Goal: Task Accomplishment & Management: Use online tool/utility

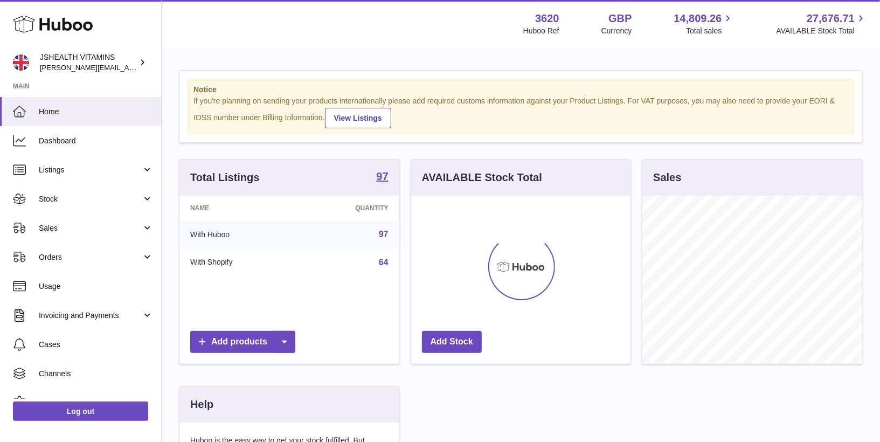
scroll to position [168, 220]
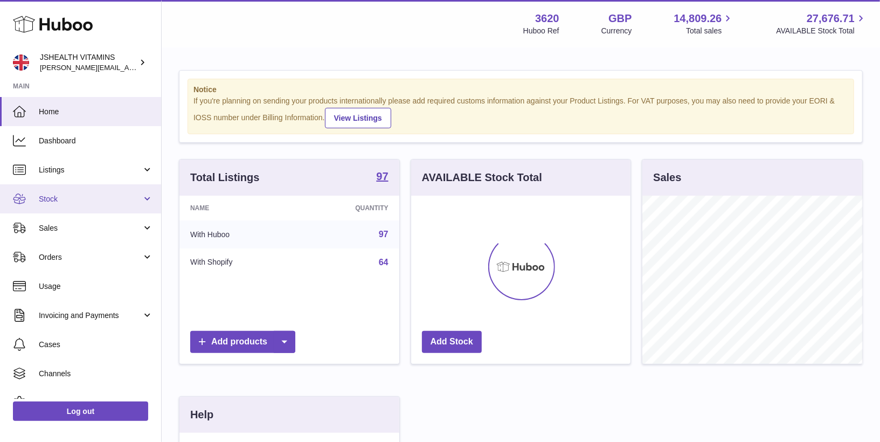
click at [71, 199] on span "Stock" at bounding box center [90, 199] width 103 height 10
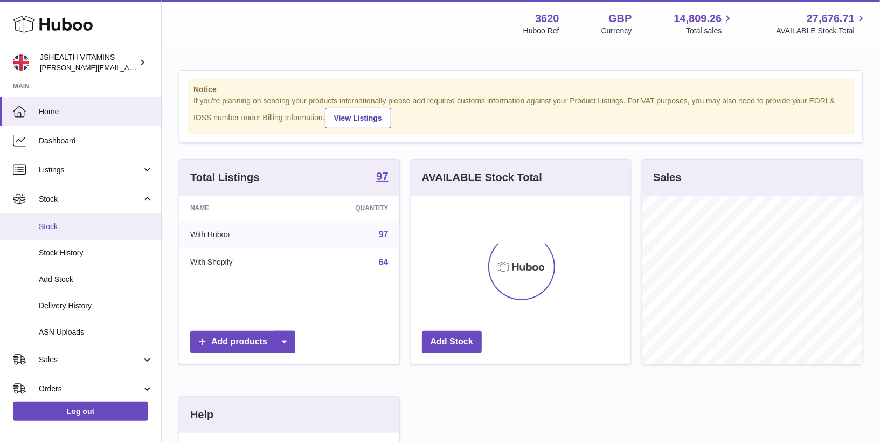
click at [69, 225] on span "Stock" at bounding box center [96, 226] width 114 height 10
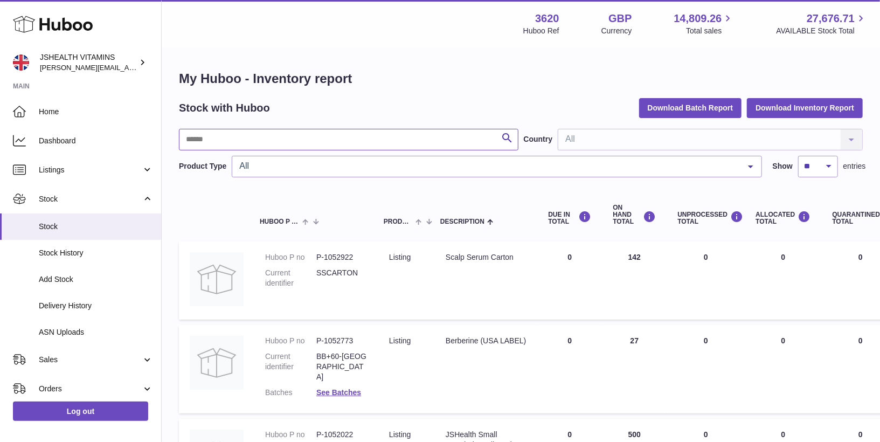
click at [236, 136] on input "text" at bounding box center [348, 140] width 339 height 22
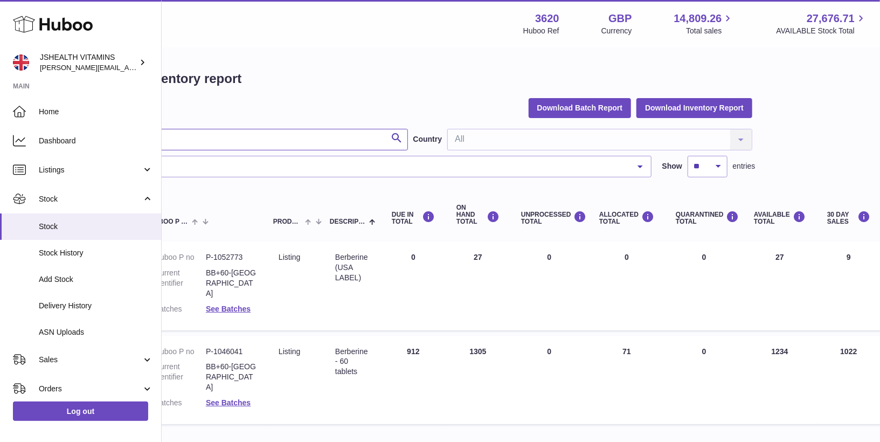
scroll to position [0, 254]
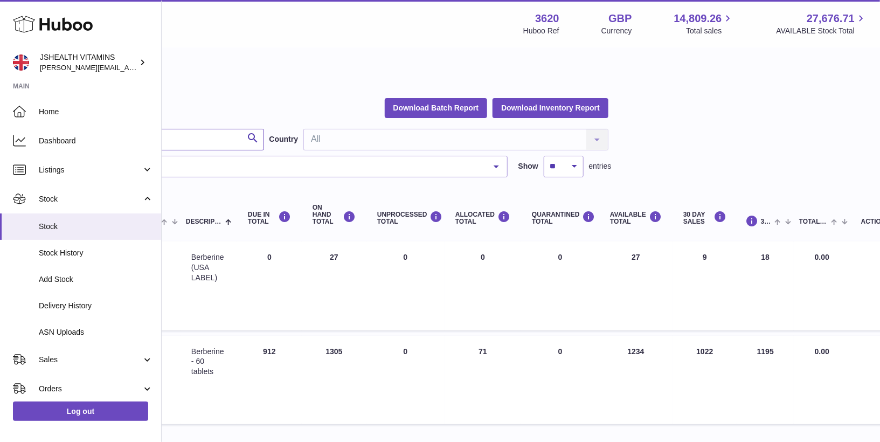
type input "*********"
click at [647, 340] on td "AVAILABLE Total 1234" at bounding box center [635, 380] width 73 height 88
drag, startPoint x: 646, startPoint y: 340, endPoint x: 625, endPoint y: 341, distance: 20.5
click at [625, 341] on td "AVAILABLE Total 1234" at bounding box center [635, 380] width 73 height 88
copy td "1234"
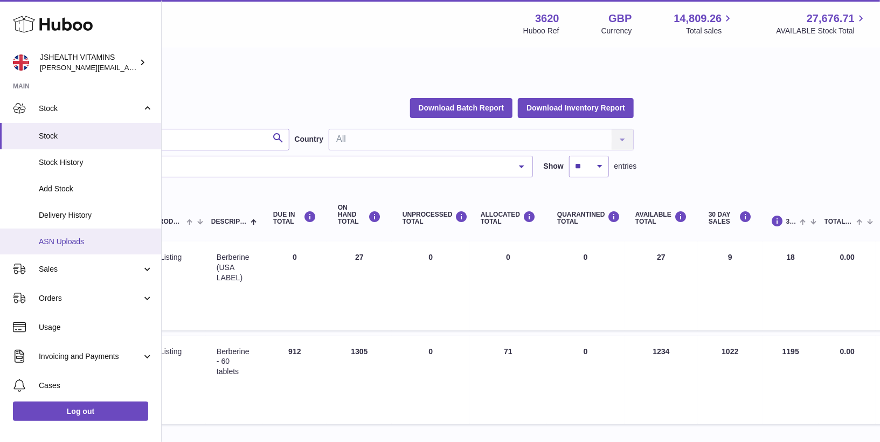
scroll to position [93, 0]
click at [74, 242] on span "ASN Uploads" at bounding box center [96, 239] width 114 height 10
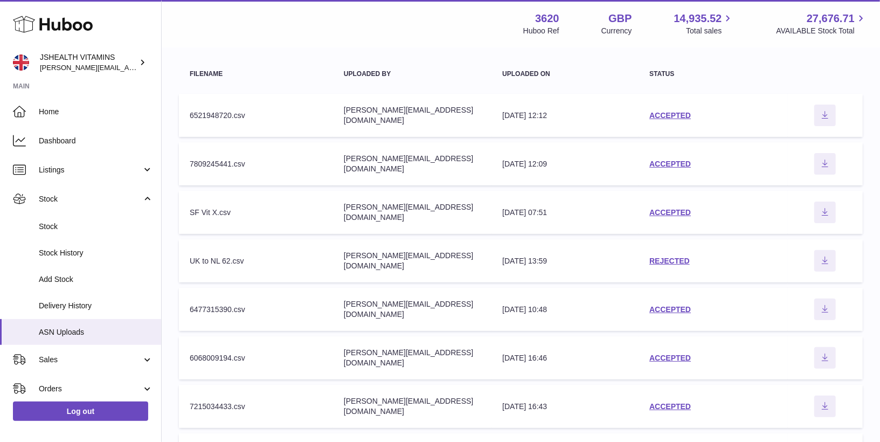
scroll to position [53, 0]
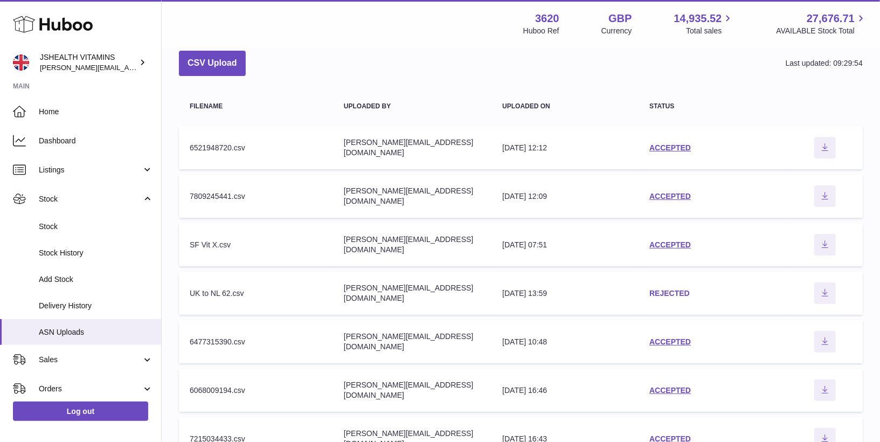
click at [664, 289] on link "REJECTED" at bounding box center [669, 293] width 40 height 9
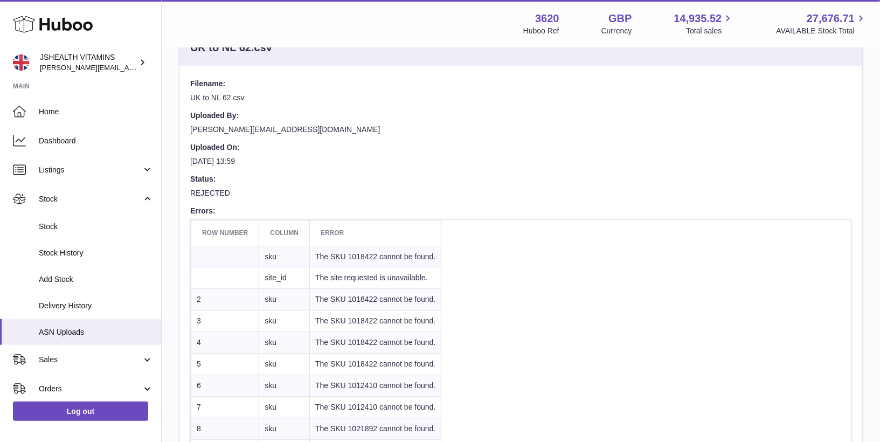
scroll to position [79, 0]
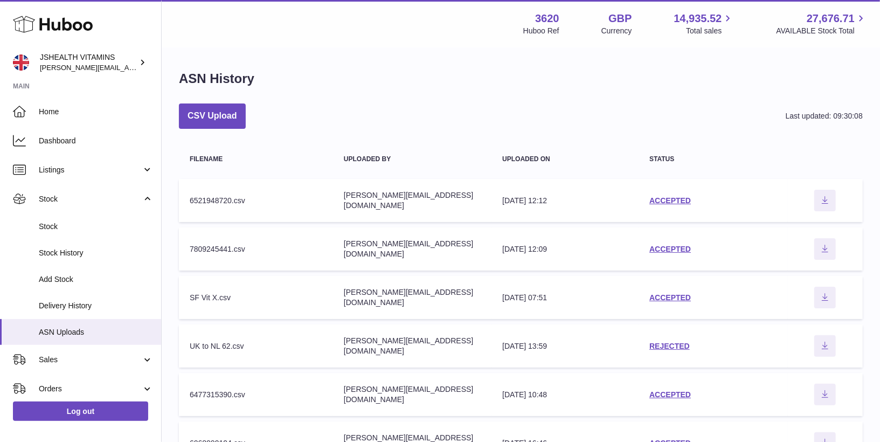
scroll to position [120, 0]
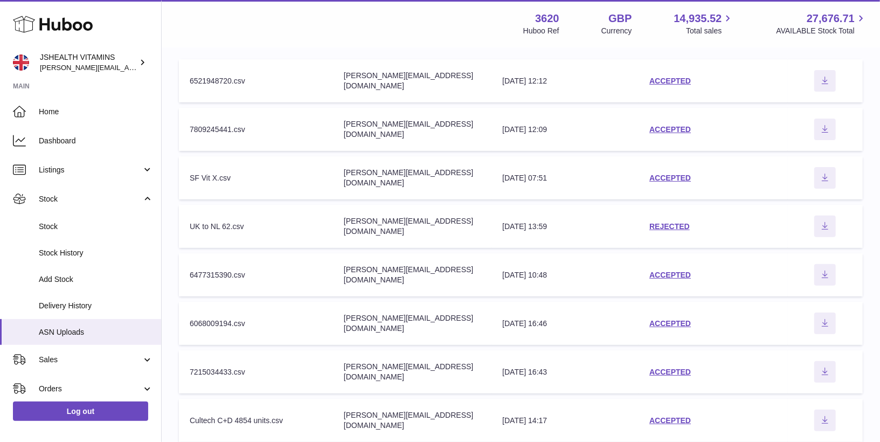
drag, startPoint x: 247, startPoint y: 226, endPoint x: 234, endPoint y: 227, distance: 13.5
click at [247, 226] on div "UK to NL 62.csv" at bounding box center [256, 226] width 133 height 10
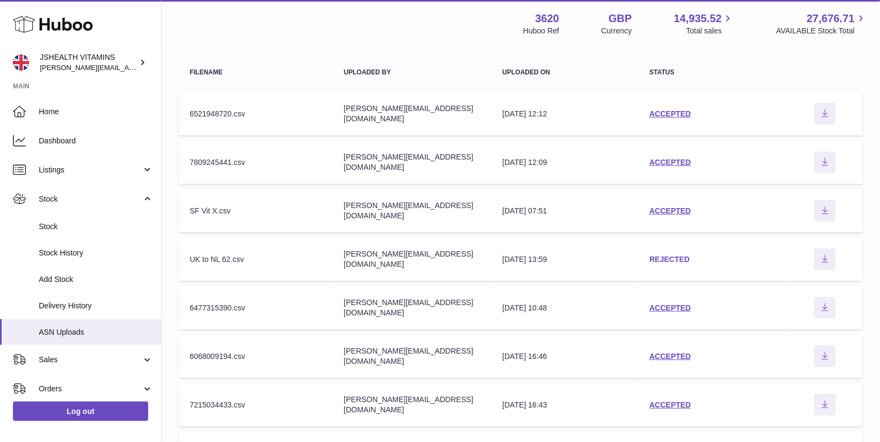
click at [675, 257] on link "REJECTED" at bounding box center [669, 259] width 40 height 9
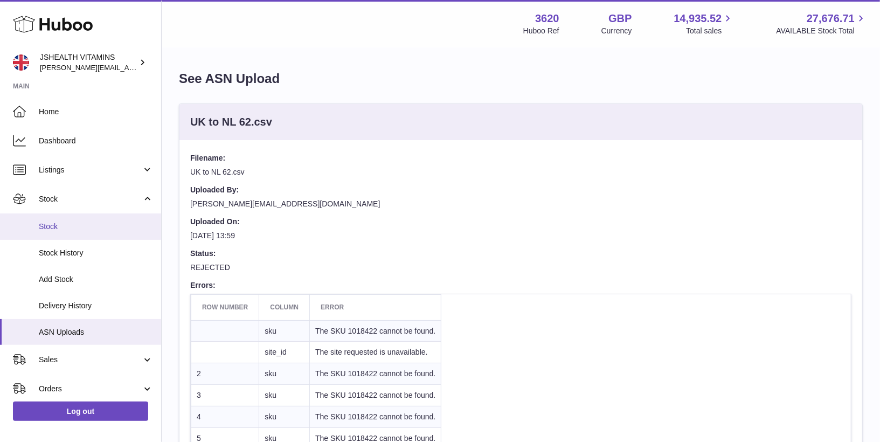
click at [72, 222] on span "Stock" at bounding box center [96, 226] width 114 height 10
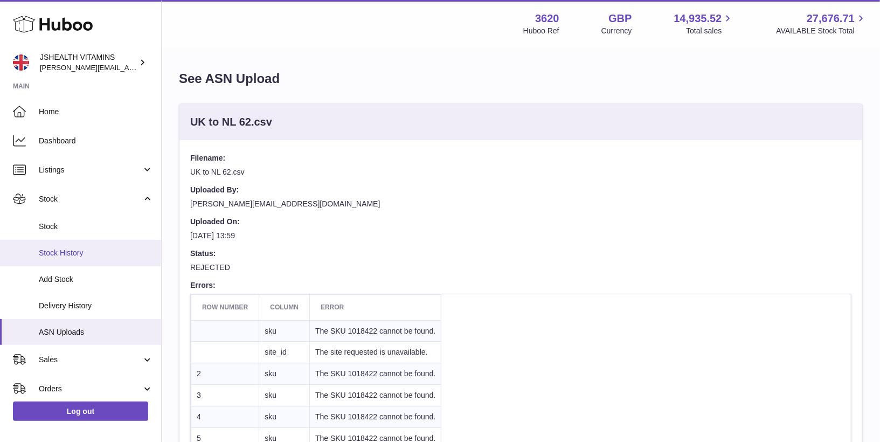
click at [108, 250] on span "Stock History" at bounding box center [96, 253] width 114 height 10
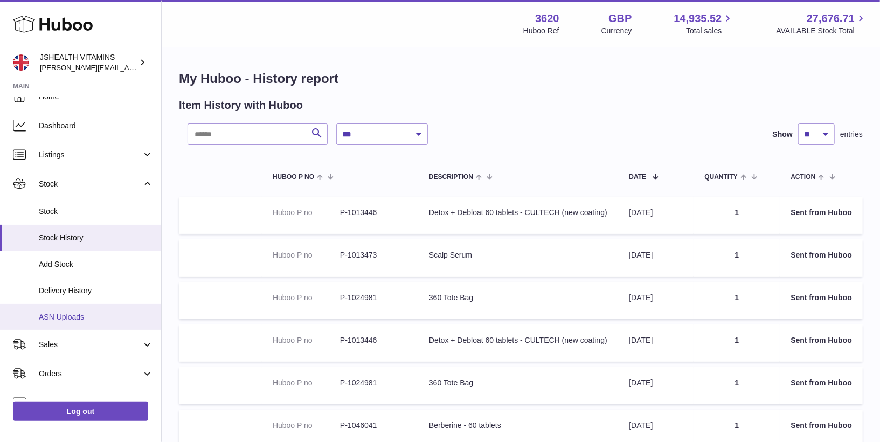
scroll to position [16, 0]
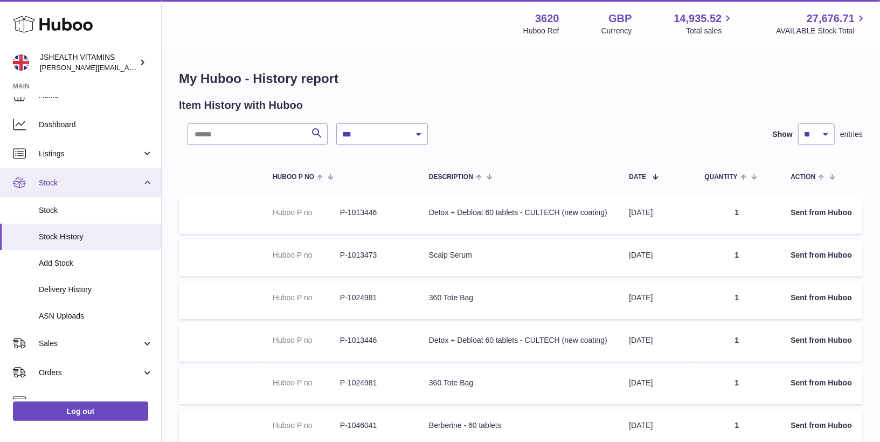
click at [72, 180] on span "Stock" at bounding box center [90, 183] width 103 height 10
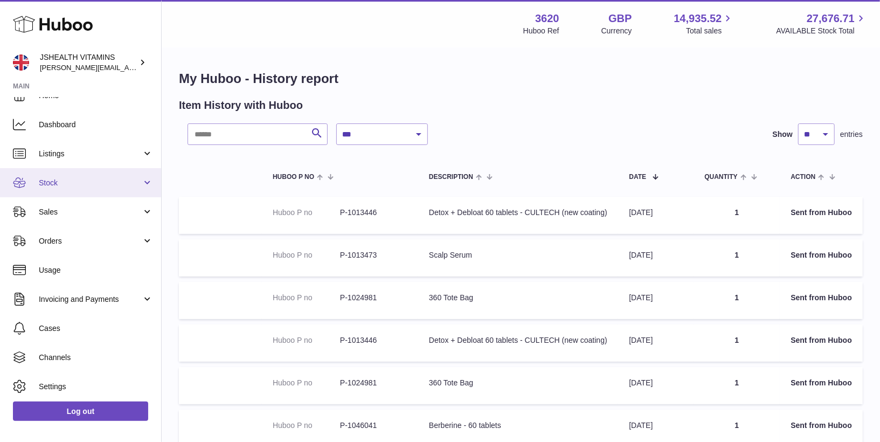
click at [71, 183] on span "Stock" at bounding box center [90, 183] width 103 height 10
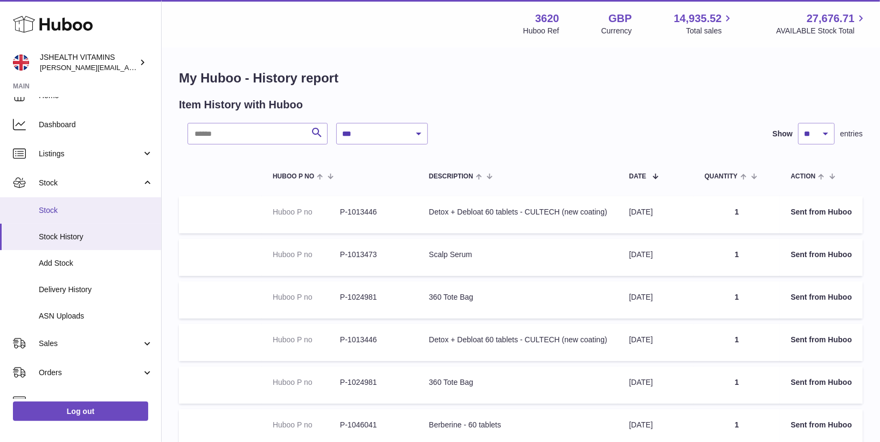
click at [21, 206] on link "Stock" at bounding box center [80, 210] width 161 height 26
click at [46, 207] on span "Stock" at bounding box center [96, 210] width 114 height 10
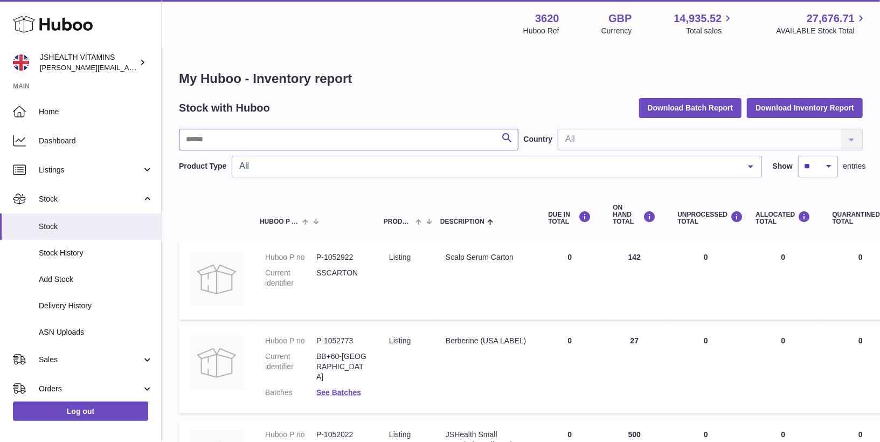
click at [250, 142] on input "text" at bounding box center [348, 140] width 339 height 22
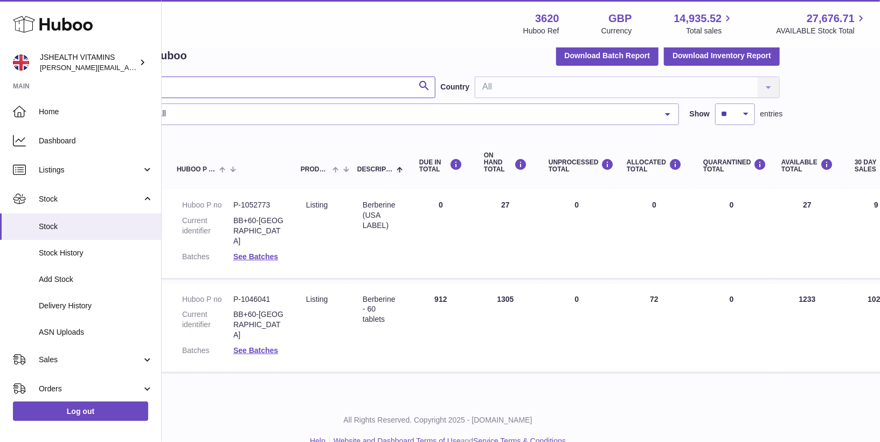
scroll to position [52, 96]
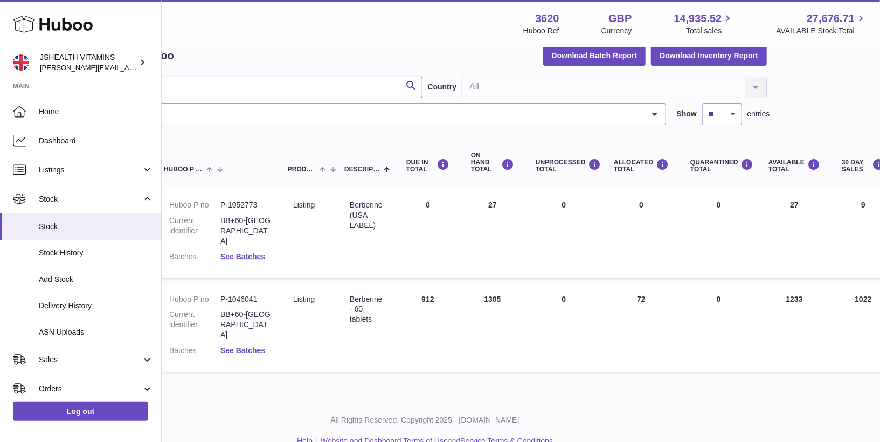
type input "*********"
click at [233, 346] on link "See Batches" at bounding box center [242, 350] width 45 height 9
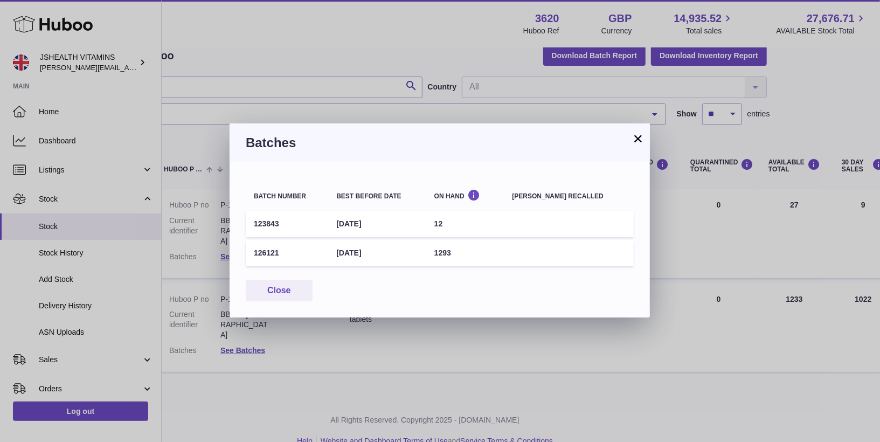
click at [635, 138] on button "×" at bounding box center [637, 138] width 13 height 13
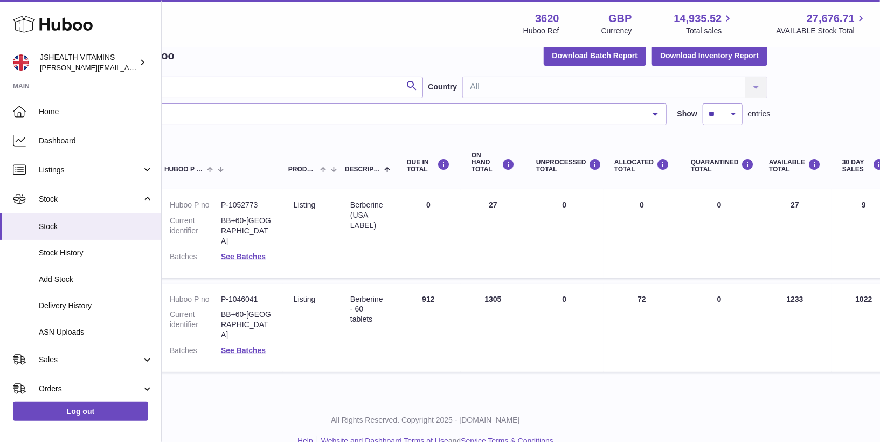
scroll to position [52, 0]
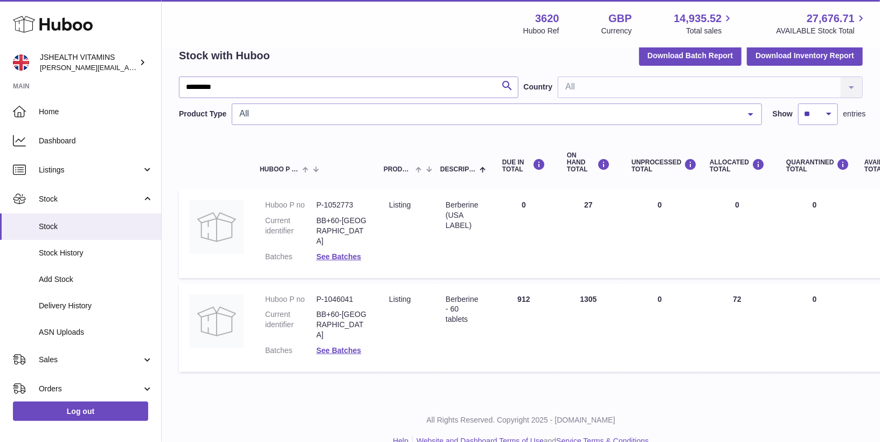
drag, startPoint x: 349, startPoint y: 293, endPoint x: 339, endPoint y: 296, distance: 10.6
click at [345, 294] on dl "Huboo P no P-1046041 Current identifier BB+60-UK Batches See Batches" at bounding box center [316, 327] width 102 height 67
drag, startPoint x: 321, startPoint y: 301, endPoint x: 313, endPoint y: 290, distance: 13.0
click at [321, 309] on dd "BB+60-[GEOGRAPHIC_DATA]" at bounding box center [341, 324] width 51 height 31
click at [71, 305] on span "Delivery History" at bounding box center [96, 306] width 114 height 10
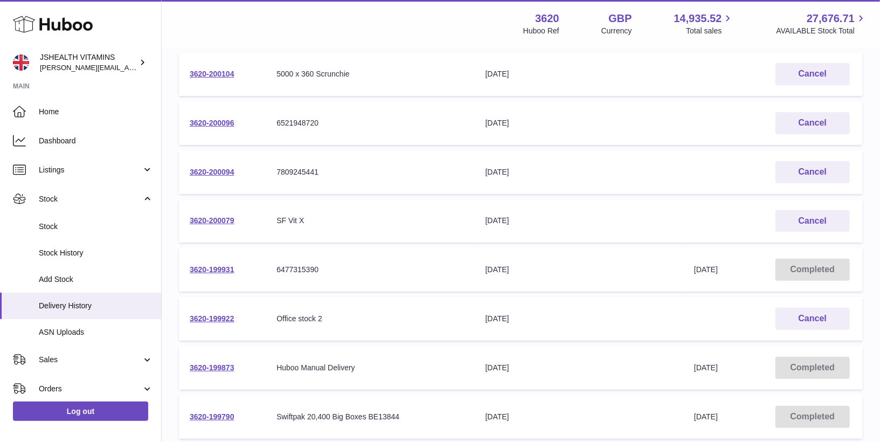
scroll to position [203, 0]
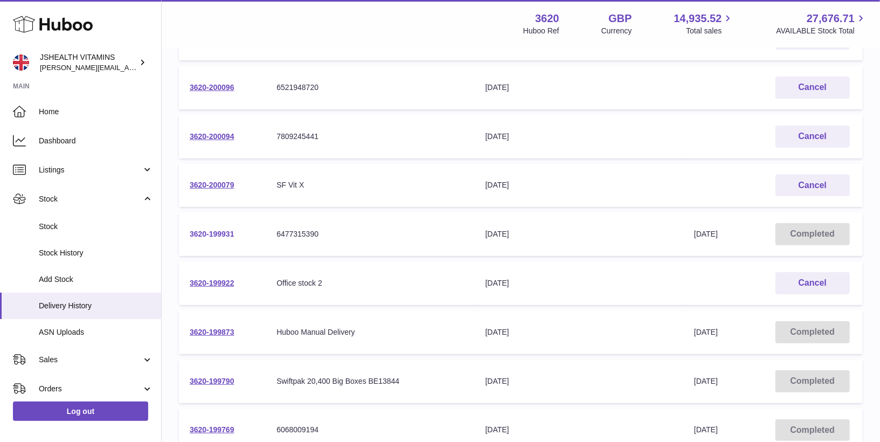
click at [221, 234] on link "3620-199931" at bounding box center [212, 233] width 45 height 9
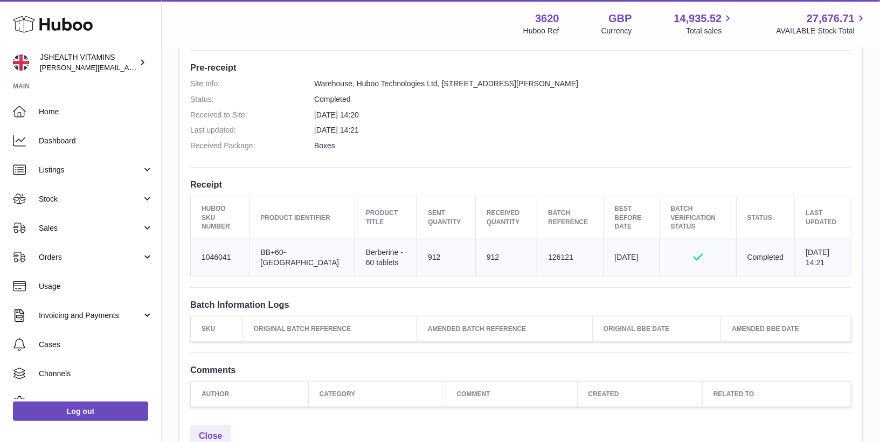
scroll to position [275, 0]
drag, startPoint x: 567, startPoint y: 258, endPoint x: 526, endPoint y: 257, distance: 40.4
click at [537, 257] on td "Batch Reference 126121" at bounding box center [570, 258] width 66 height 37
copy td "126121"
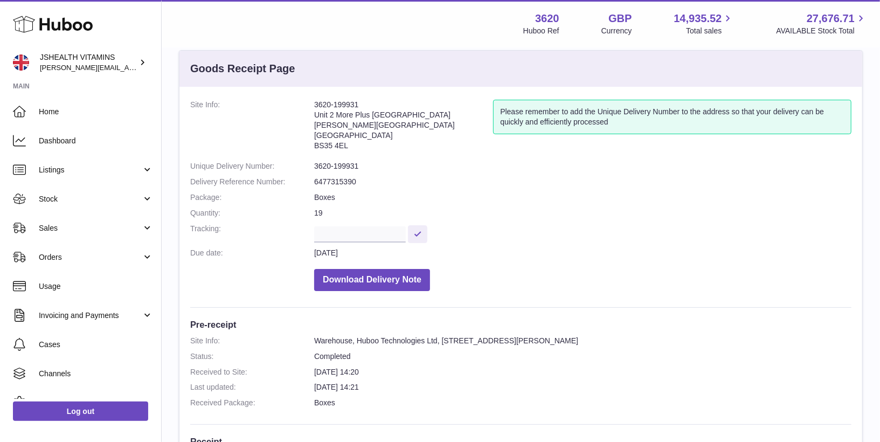
scroll to position [0, 0]
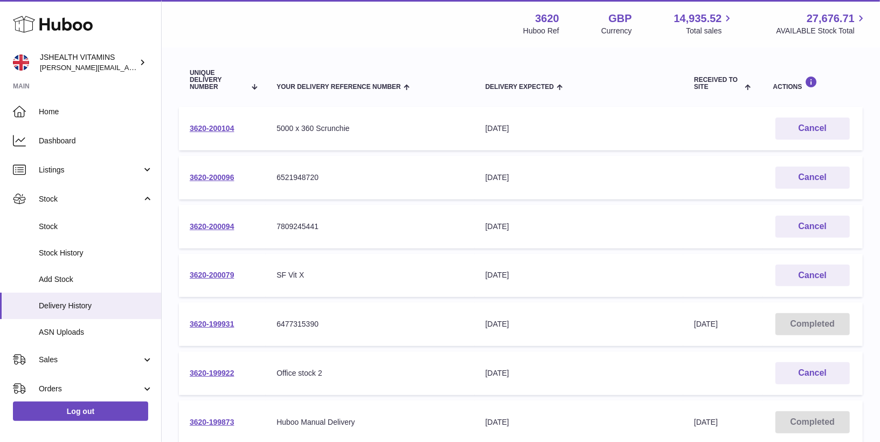
scroll to position [114, 0]
click at [220, 130] on link "3620-200104" at bounding box center [212, 127] width 45 height 9
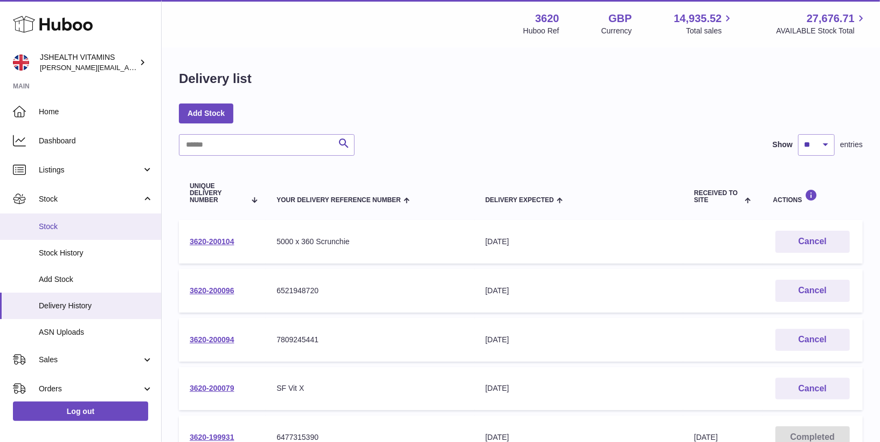
click at [73, 226] on span "Stock" at bounding box center [96, 226] width 114 height 10
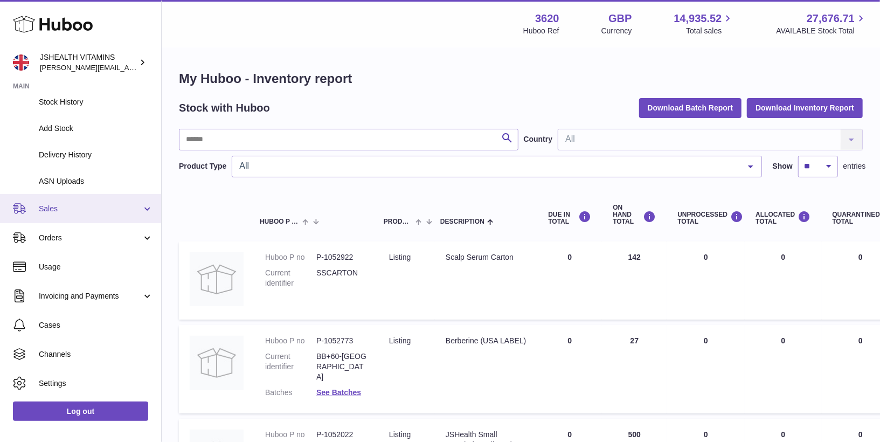
scroll to position [149, 0]
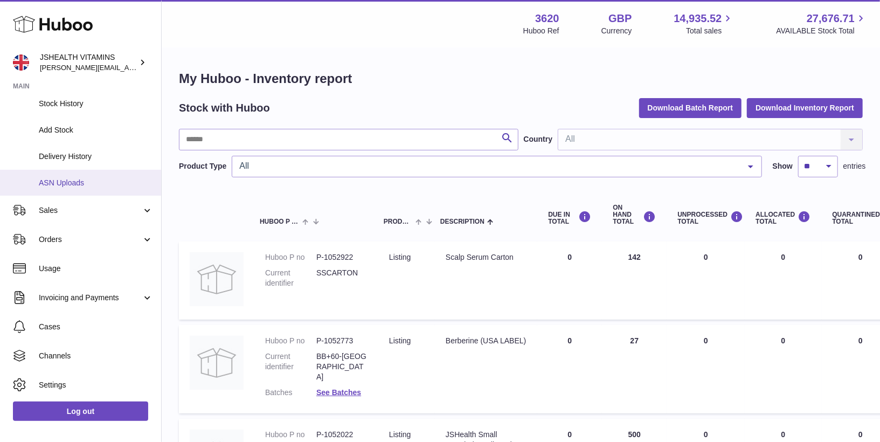
click at [80, 190] on link "ASN Uploads" at bounding box center [80, 183] width 161 height 26
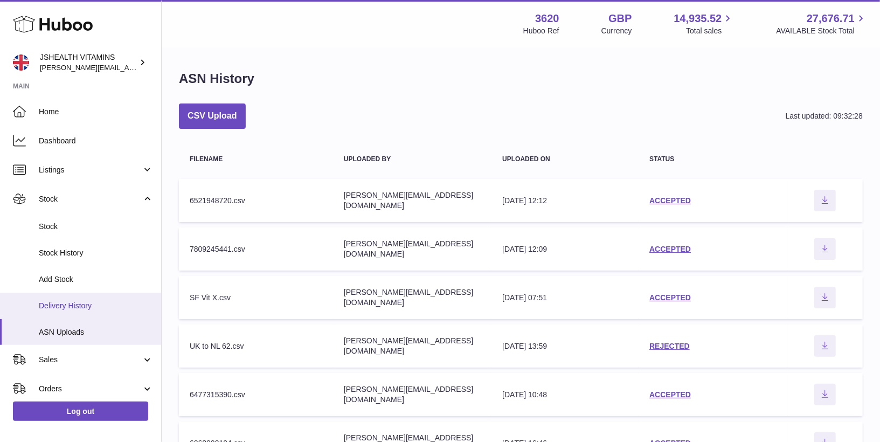
click at [79, 304] on span "Delivery History" at bounding box center [96, 306] width 114 height 10
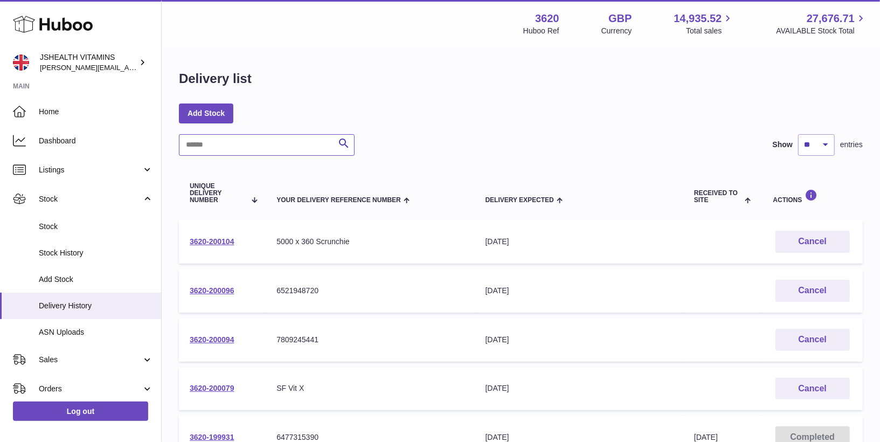
click at [254, 142] on input "text" at bounding box center [267, 145] width 176 height 22
paste input "**********"
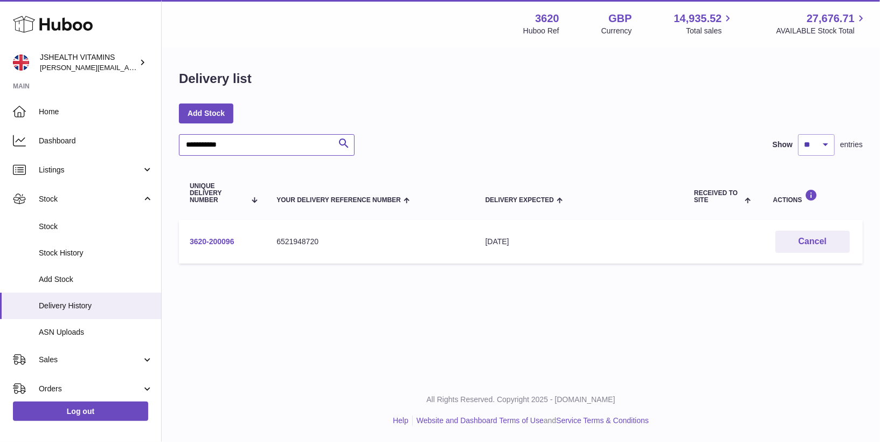
type input "**********"
click at [220, 241] on link "3620-200096" at bounding box center [212, 241] width 45 height 9
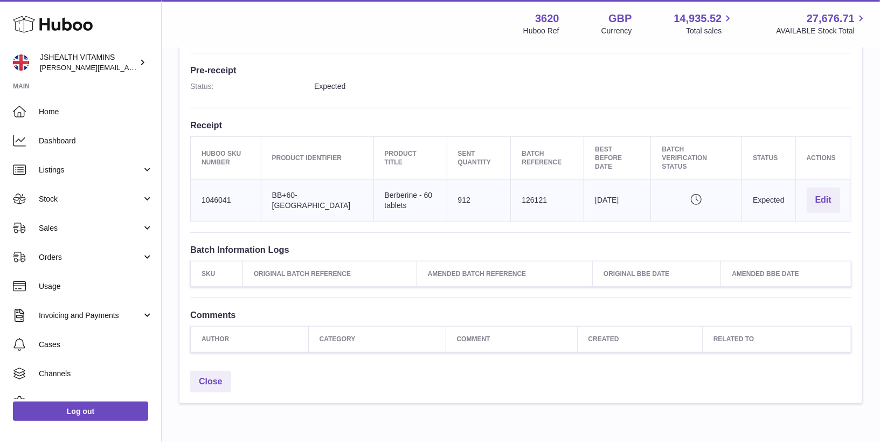
scroll to position [275, 0]
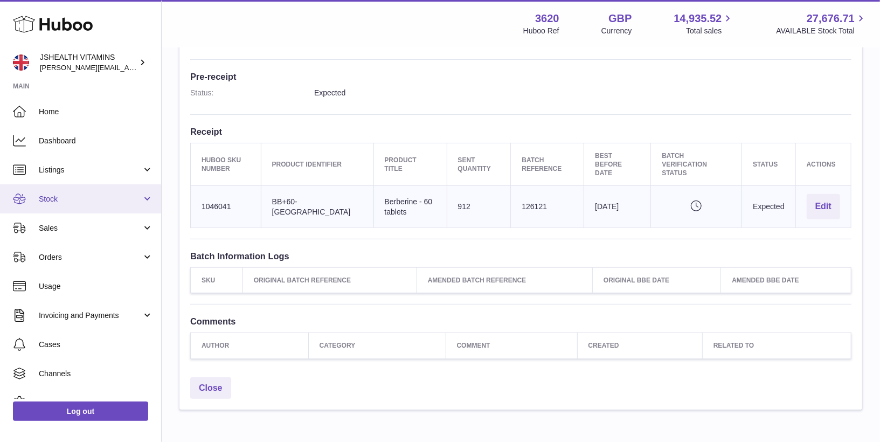
click at [78, 201] on span "Stock" at bounding box center [90, 199] width 103 height 10
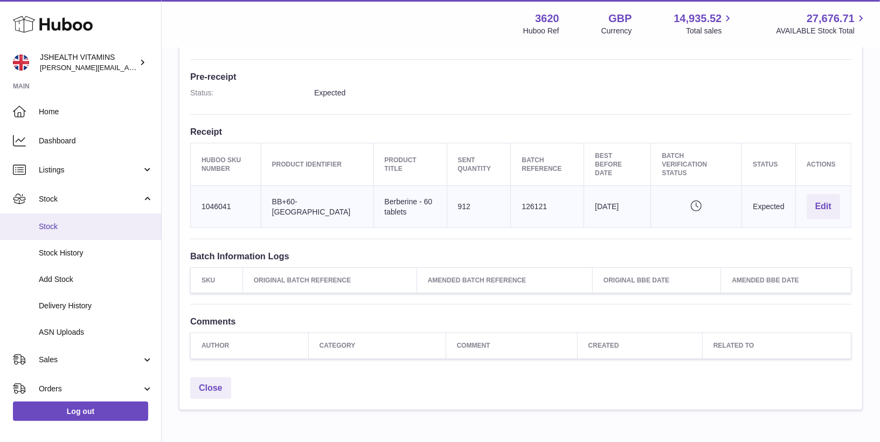
click at [69, 226] on span "Stock" at bounding box center [96, 226] width 114 height 10
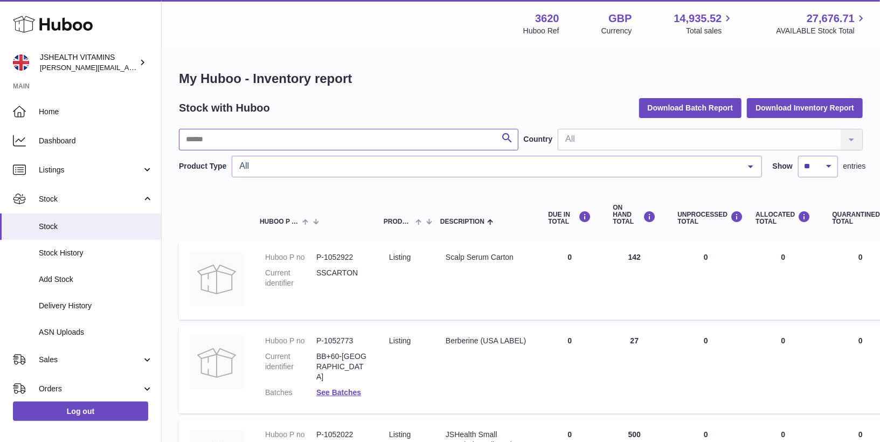
click at [231, 136] on input "text" at bounding box center [348, 140] width 339 height 22
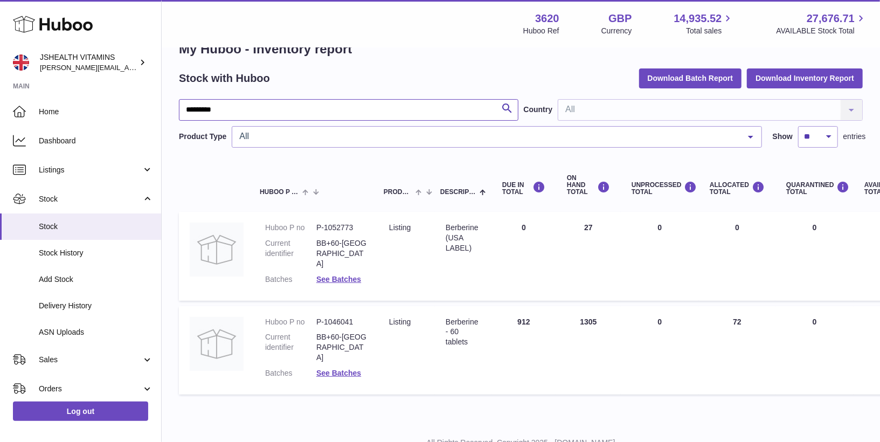
scroll to position [32, 0]
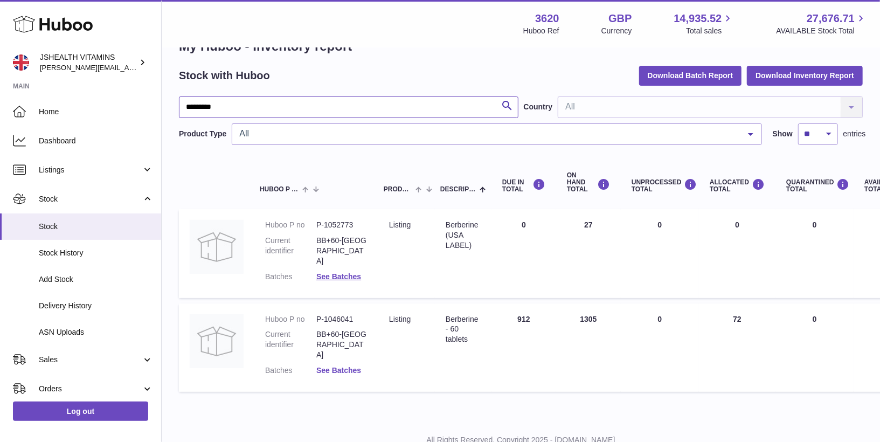
type input "*********"
click at [337, 366] on link "See Batches" at bounding box center [338, 370] width 45 height 9
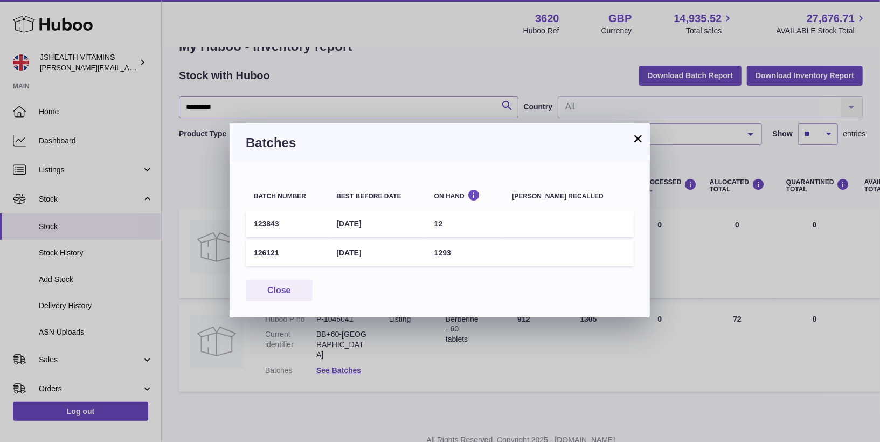
drag, startPoint x: 280, startPoint y: 252, endPoint x: 248, endPoint y: 252, distance: 31.8
click at [248, 252] on td "126121" at bounding box center [287, 253] width 82 height 26
copy td "126121"
click at [294, 221] on td "123843" at bounding box center [287, 224] width 82 height 26
drag, startPoint x: 268, startPoint y: 223, endPoint x: 304, endPoint y: 231, distance: 37.0
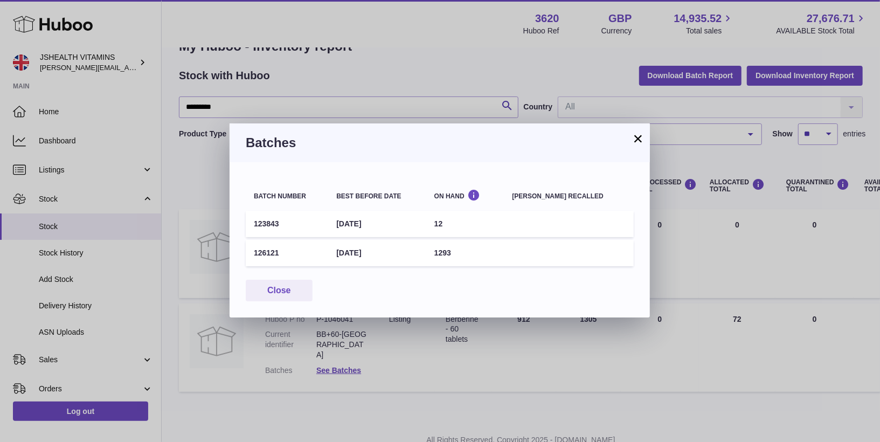
click at [253, 224] on td "123843" at bounding box center [287, 224] width 82 height 26
copy td "123843"
click at [637, 138] on button "×" at bounding box center [637, 138] width 13 height 13
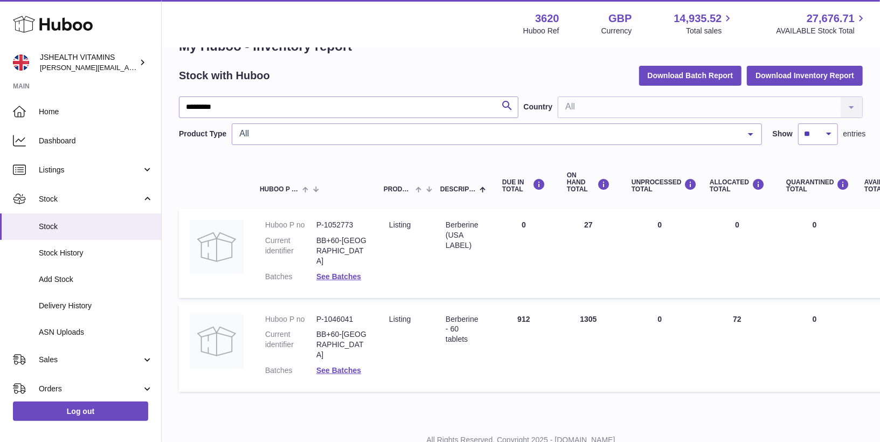
click at [342, 365] on dd "See Batches" at bounding box center [341, 370] width 51 height 10
click at [338, 366] on link "See Batches" at bounding box center [338, 370] width 45 height 9
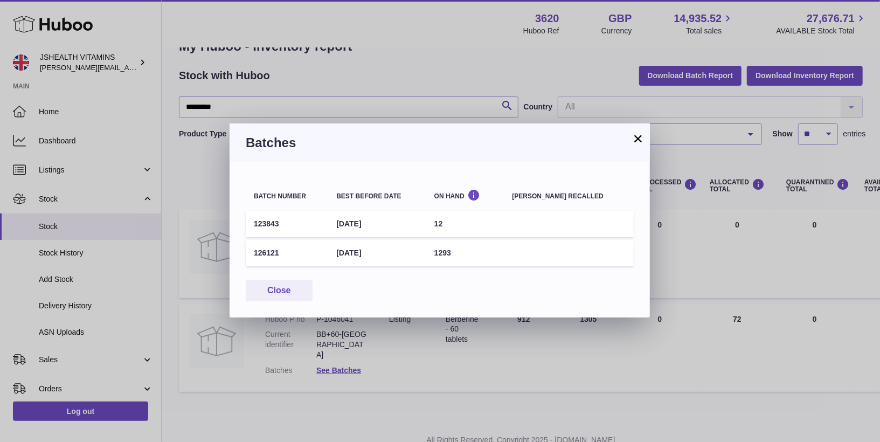
click at [637, 135] on button "×" at bounding box center [637, 138] width 13 height 13
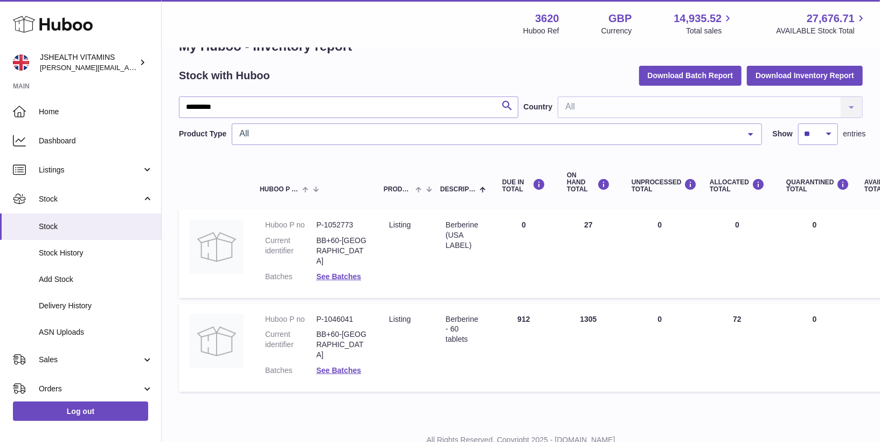
drag, startPoint x: 348, startPoint y: 217, endPoint x: 355, endPoint y: 222, distance: 8.8
click at [348, 217] on td "Huboo P no P-1052773 Current identifier BB+60-USA Batches See Batches" at bounding box center [316, 253] width 124 height 88
drag, startPoint x: 351, startPoint y: 224, endPoint x: 330, endPoint y: 246, distance: 30.9
click at [312, 225] on dl "Huboo P no P-1052773 Current identifier BB+60-USA Batches See Batches" at bounding box center [316, 253] width 102 height 67
drag, startPoint x: 362, startPoint y: 308, endPoint x: 308, endPoint y: 308, distance: 54.4
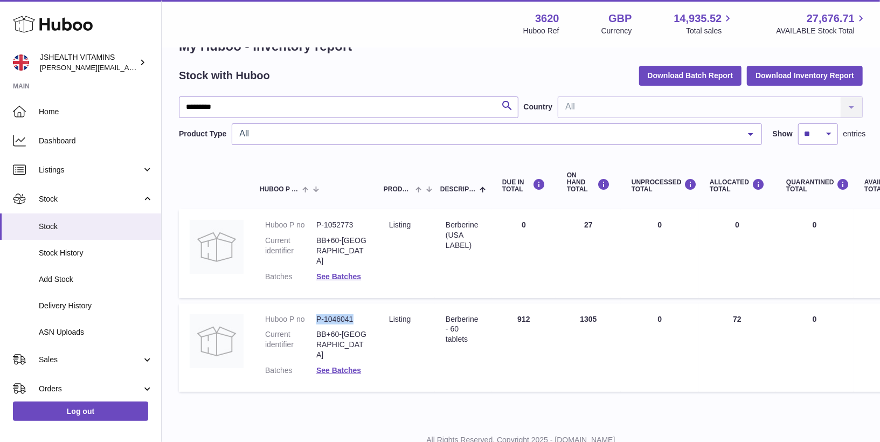
click at [308, 314] on dl "Huboo P no P-1046041 Current identifier BB+60-UK Batches See Batches" at bounding box center [316, 347] width 102 height 67
copy dl "P-1046041"
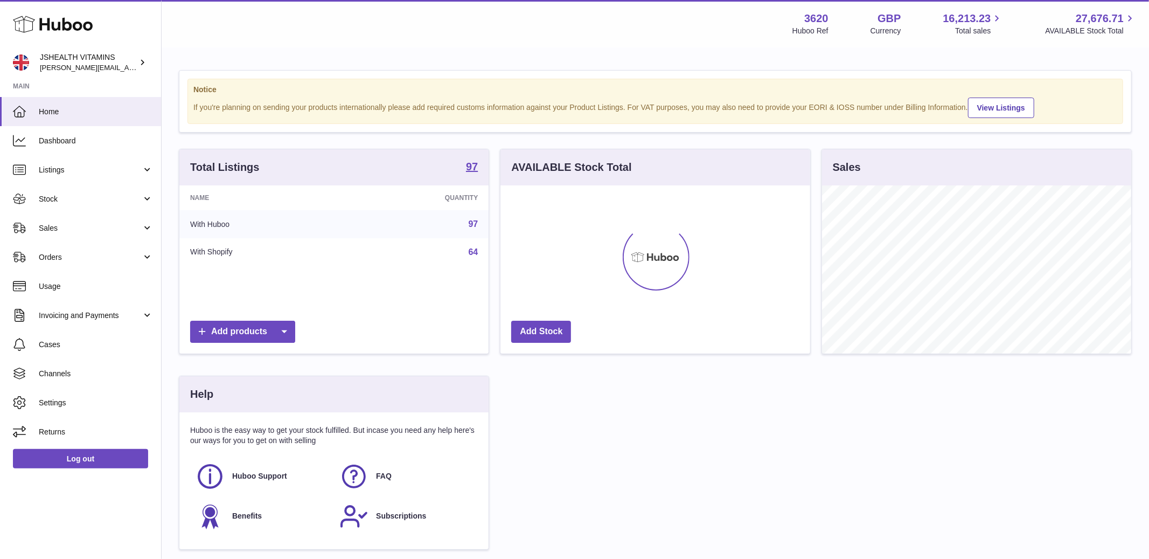
scroll to position [168, 309]
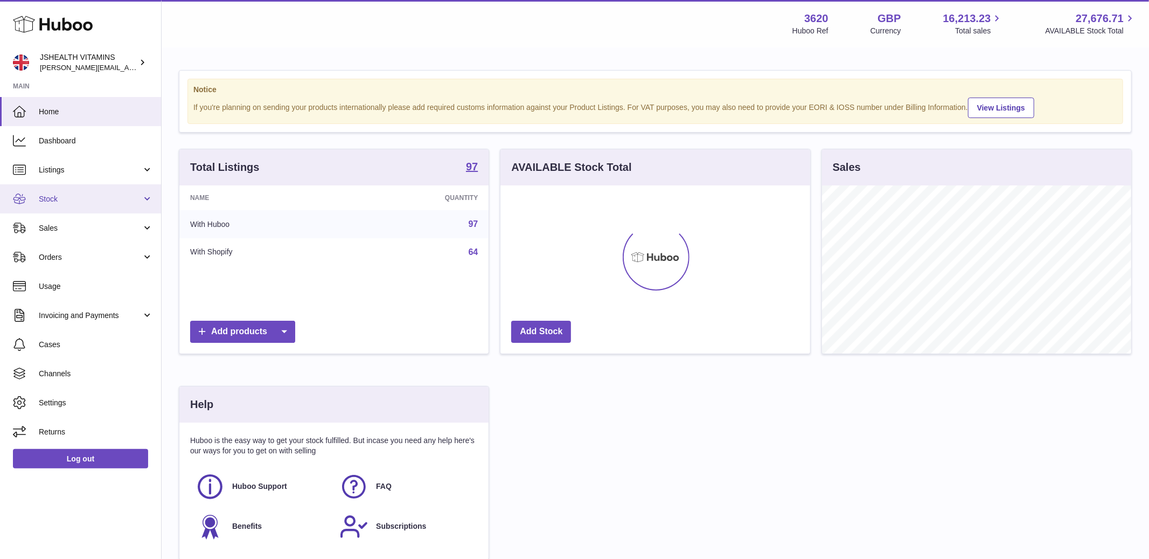
click at [68, 203] on span "Stock" at bounding box center [90, 199] width 103 height 10
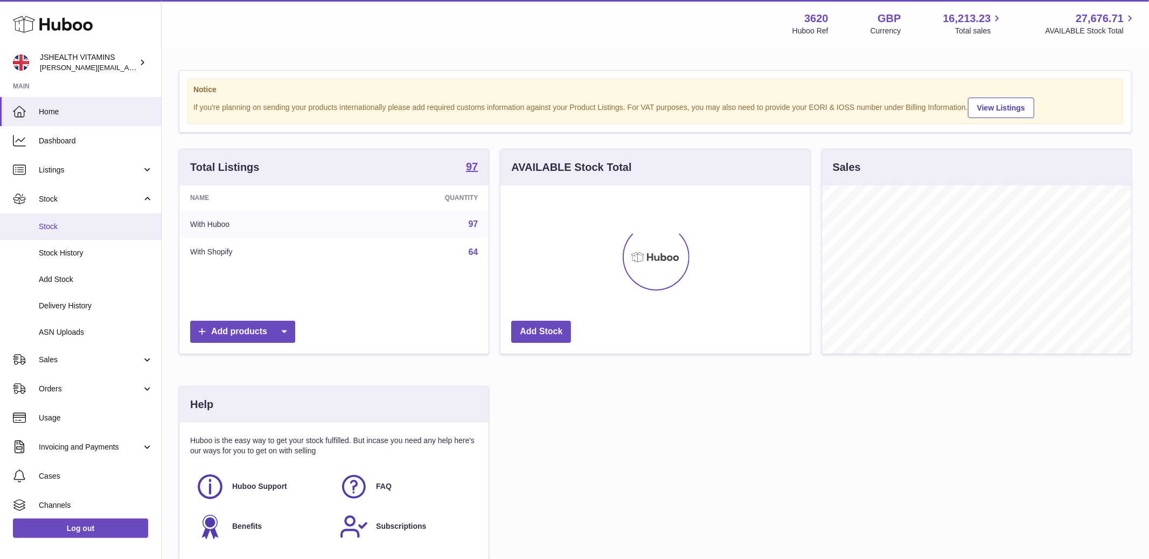
click at [66, 224] on span "Stock" at bounding box center [96, 226] width 114 height 10
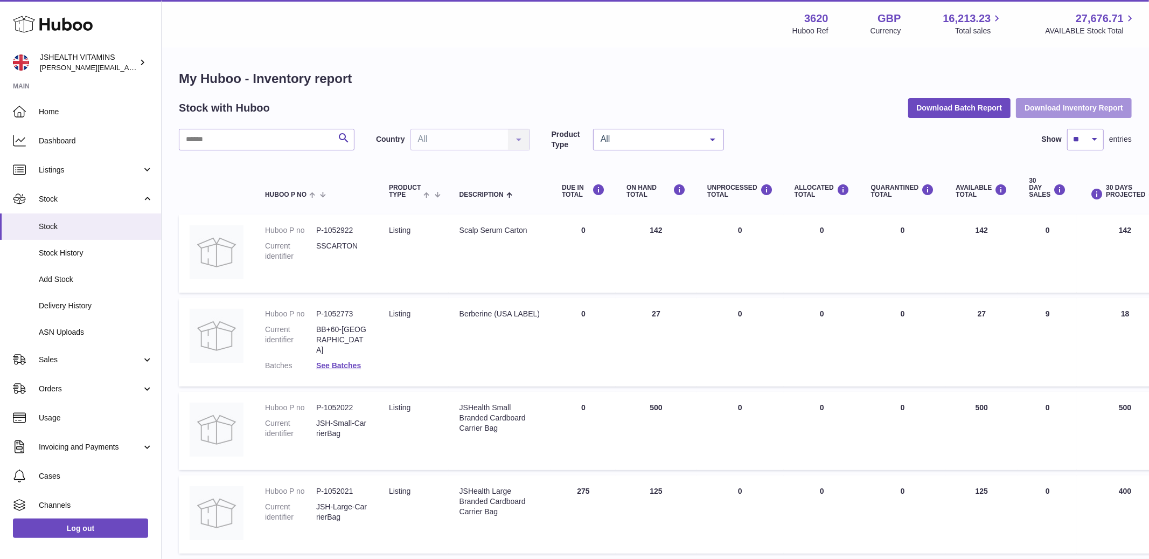
click at [1063, 109] on button "Download Inventory Report" at bounding box center [1074, 107] width 116 height 19
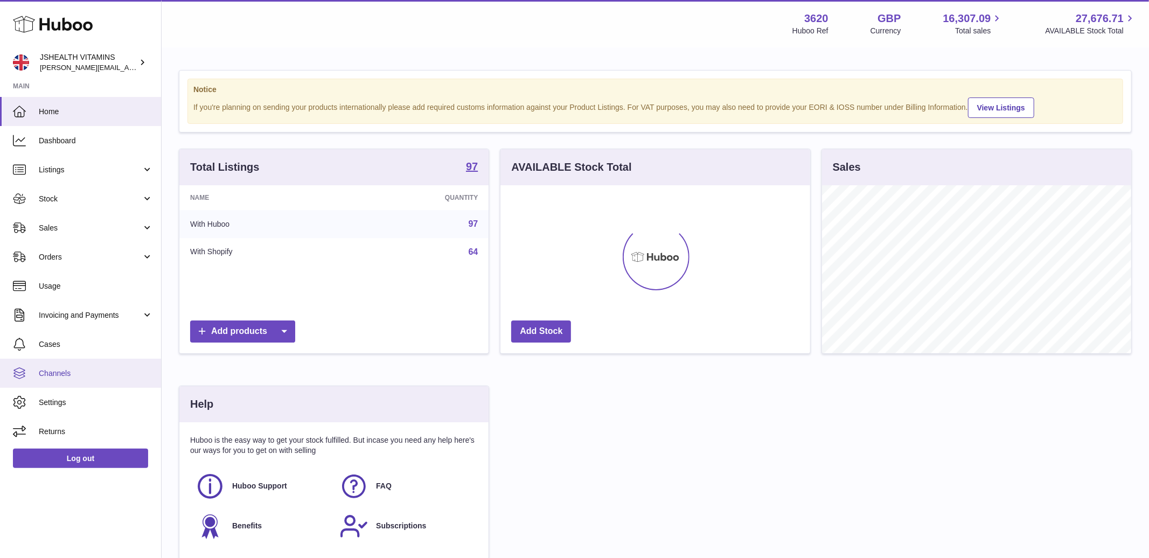
scroll to position [168, 309]
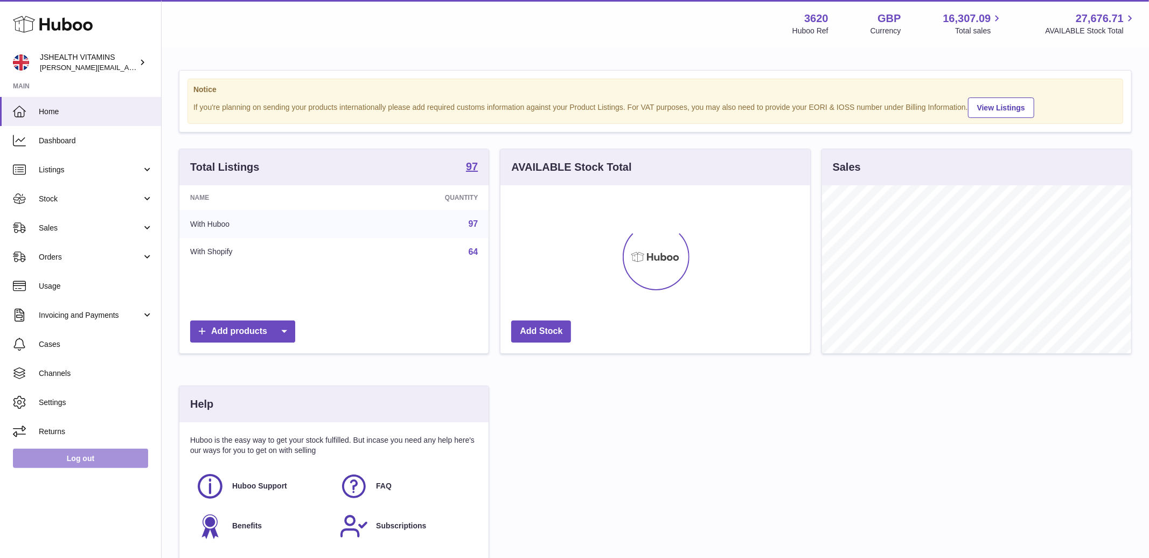
click at [48, 459] on link "Log out" at bounding box center [80, 458] width 135 height 19
